Goal: Information Seeking & Learning: Learn about a topic

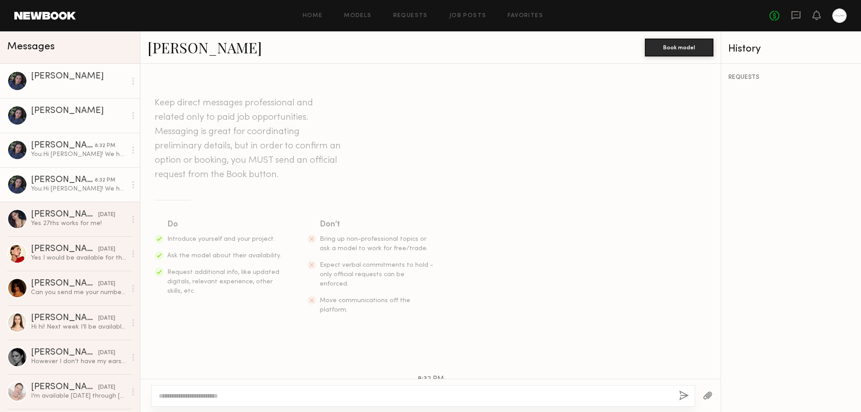
scroll to position [297, 0]
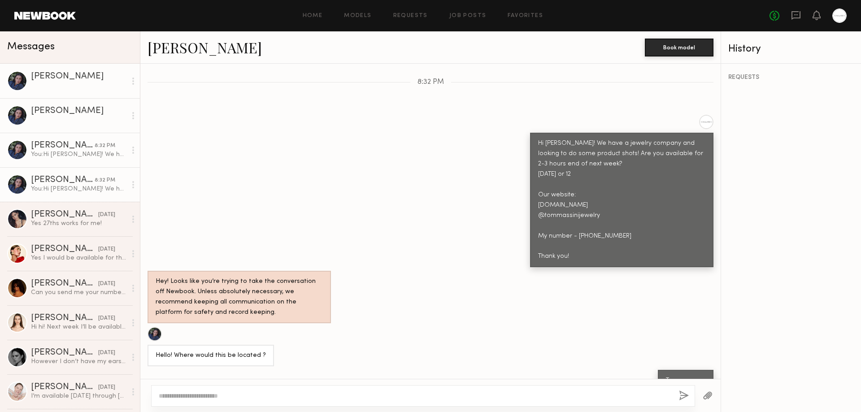
click at [223, 351] on div "Hello! Where would this be located ?" at bounding box center [211, 356] width 110 height 10
click at [38, 84] on div at bounding box center [79, 85] width 96 height 9
click at [51, 112] on div "Hannah O." at bounding box center [79, 111] width 96 height 9
click at [132, 118] on icon at bounding box center [133, 115] width 2 height 7
click at [95, 152] on div "You: Hi Hannah! We have a jewelry company and looking to do some product shots!…" at bounding box center [79, 154] width 96 height 9
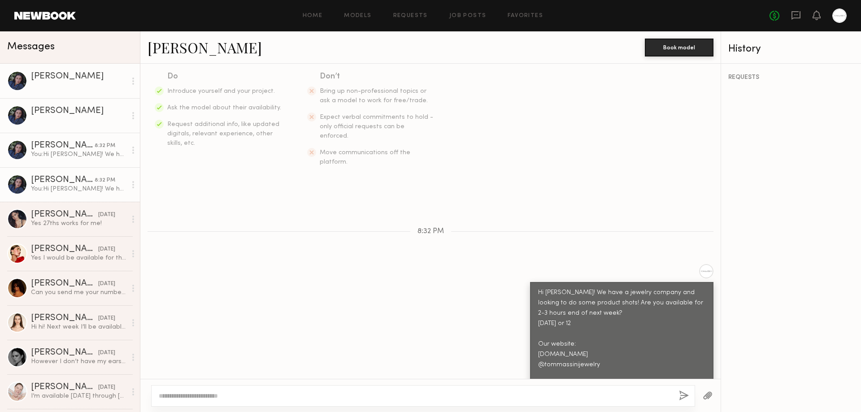
scroll to position [149, 0]
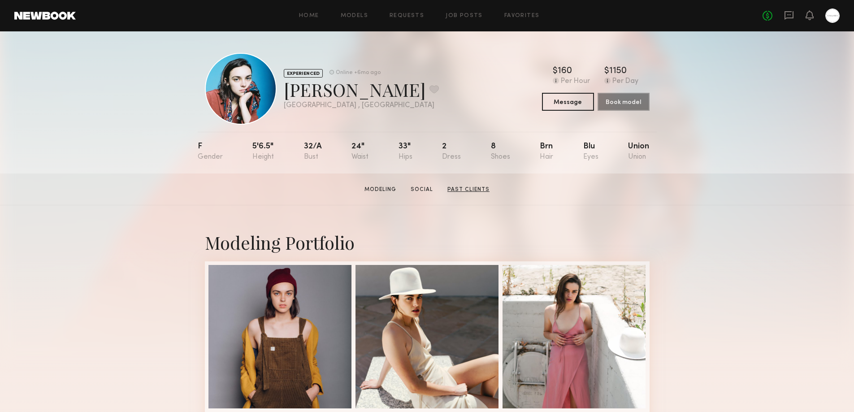
click at [482, 191] on link "Past Clients" at bounding box center [468, 190] width 49 height 8
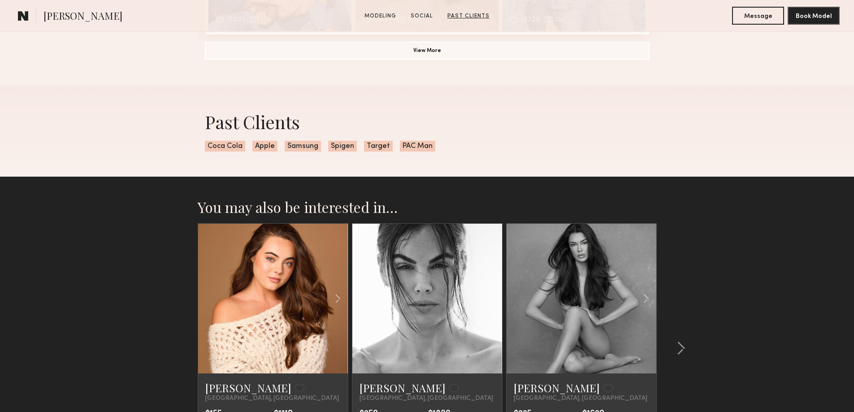
scroll to position [2270, 0]
